Goal: Navigation & Orientation: Understand site structure

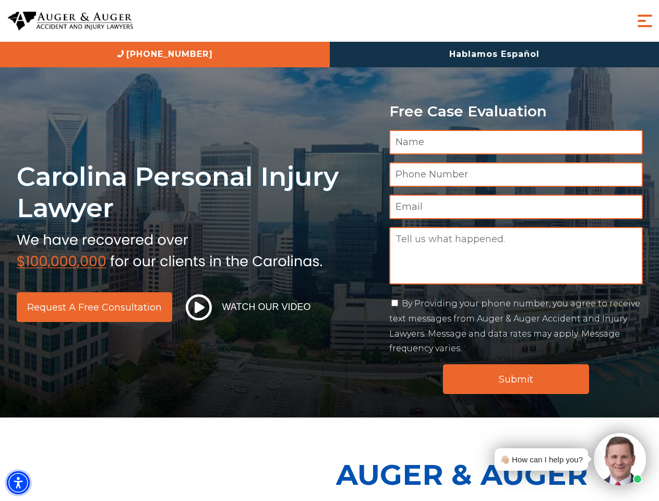
click at [18, 482] on img "Accessibility Menu" at bounding box center [18, 482] width 23 height 23
